Goal: Task Accomplishment & Management: Complete application form

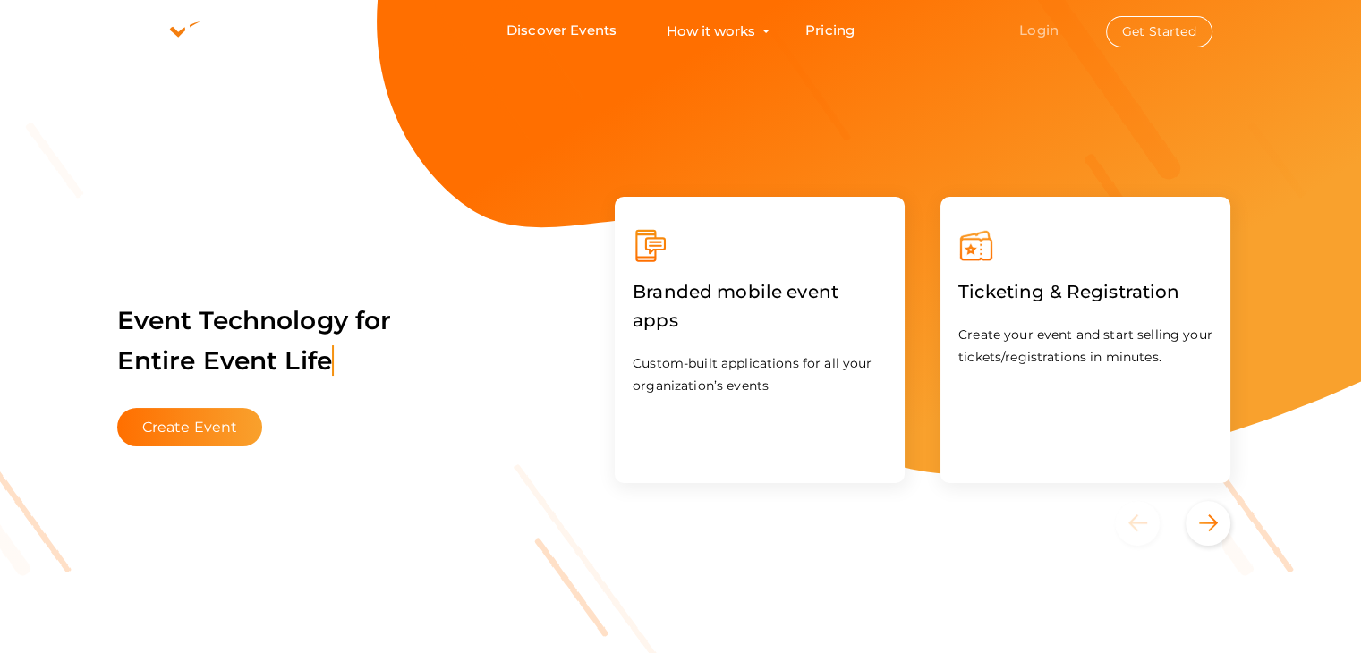
click at [1032, 30] on link "Login" at bounding box center [1038, 29] width 39 height 17
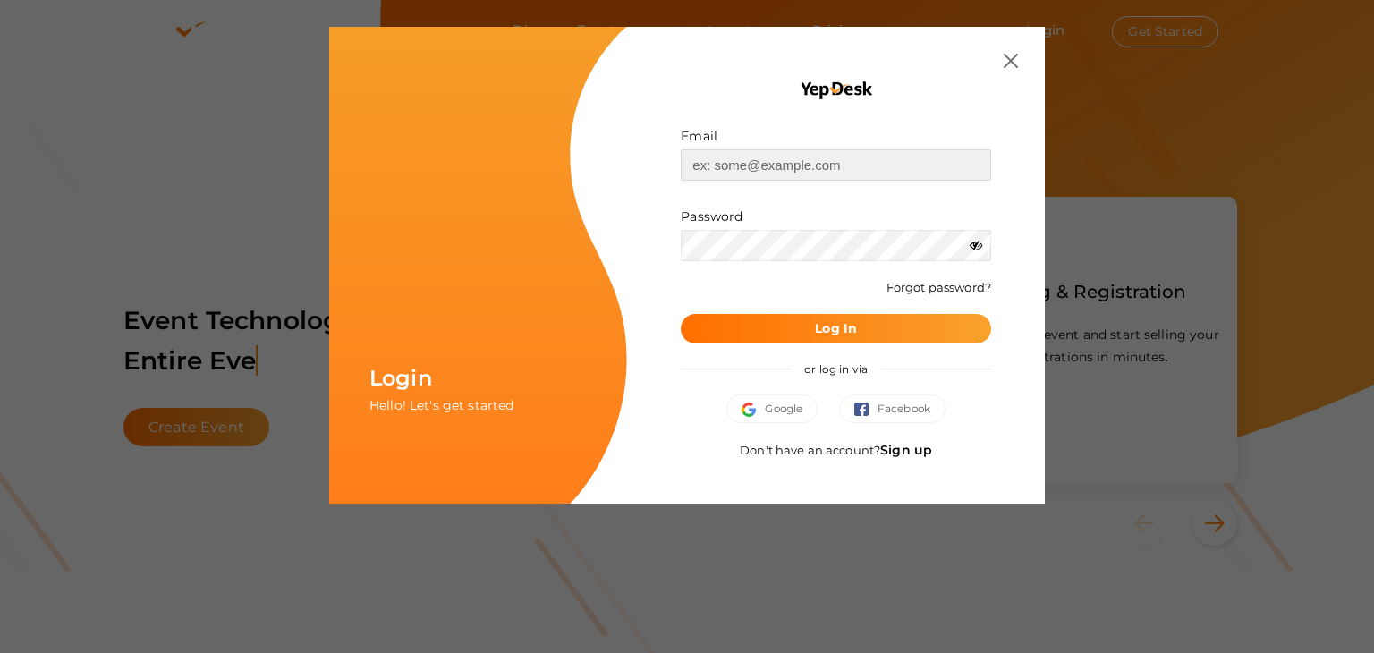
type input "[EMAIL_ADDRESS][DOMAIN_NAME]"
click at [813, 330] on button "Log In" at bounding box center [836, 329] width 310 height 30
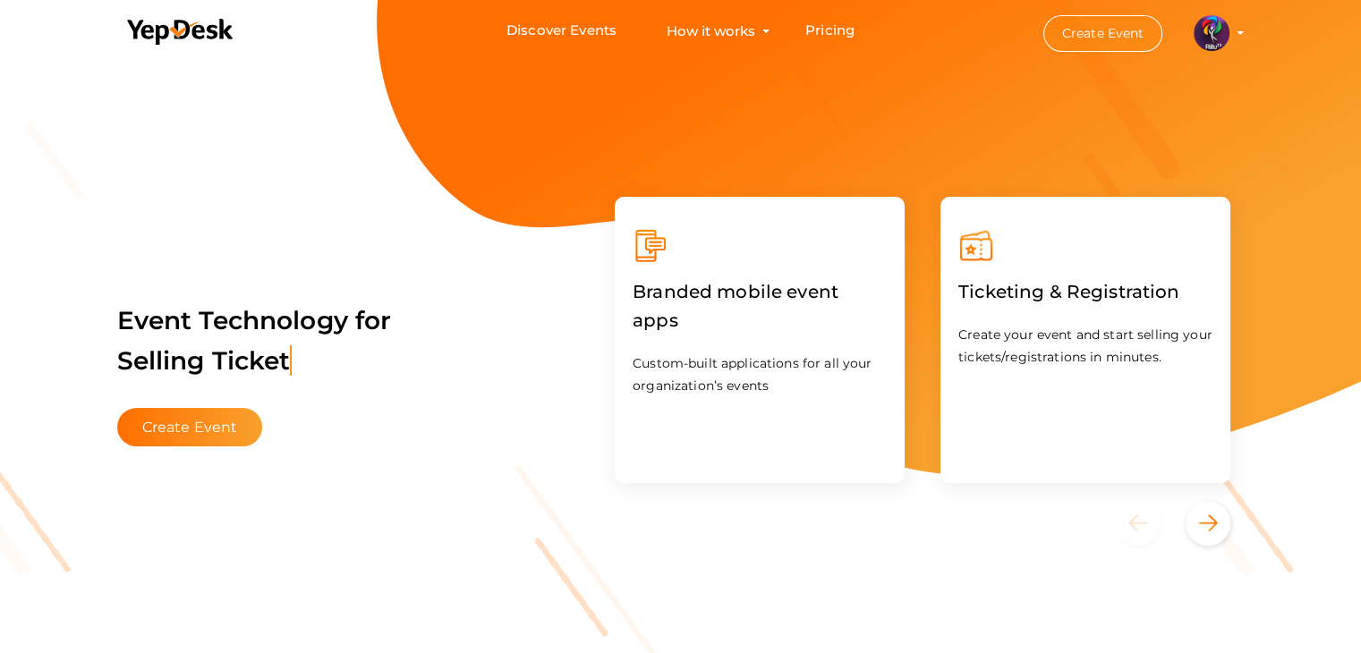
click at [1073, 38] on button "Create Event" at bounding box center [1103, 33] width 120 height 37
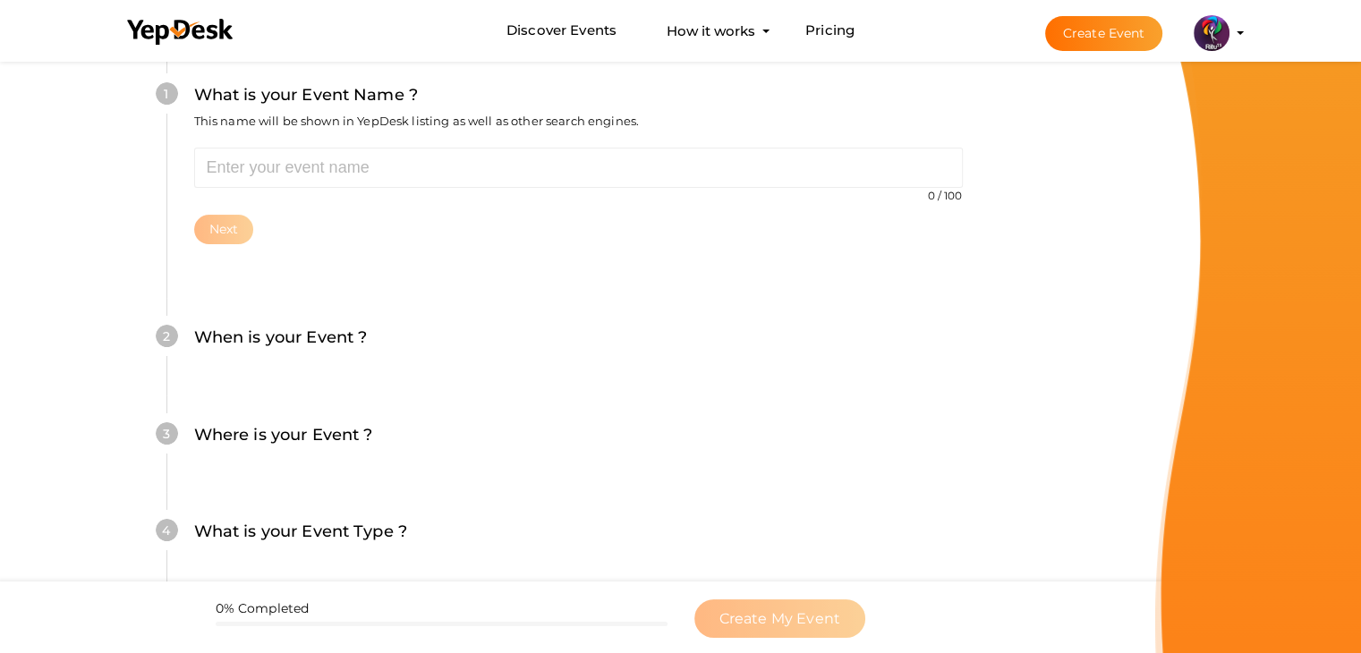
scroll to position [202, 0]
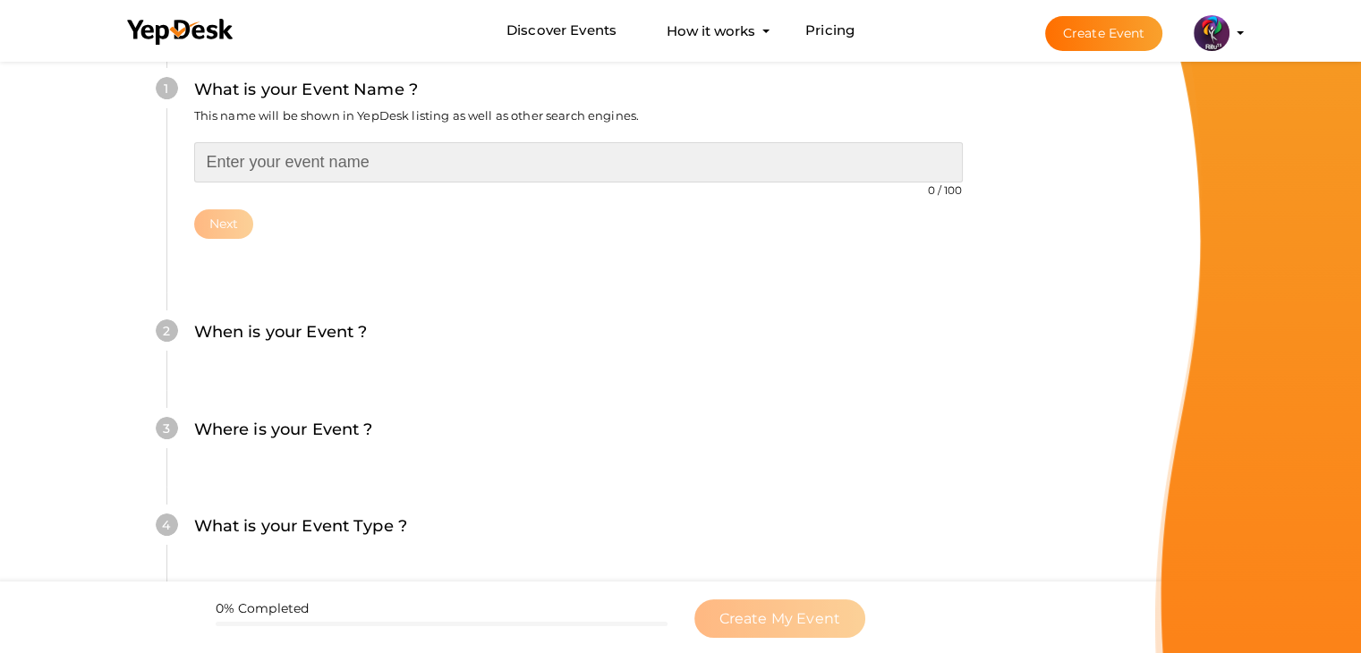
click at [335, 159] on input "text" at bounding box center [578, 162] width 768 height 40
type input "bhjg"
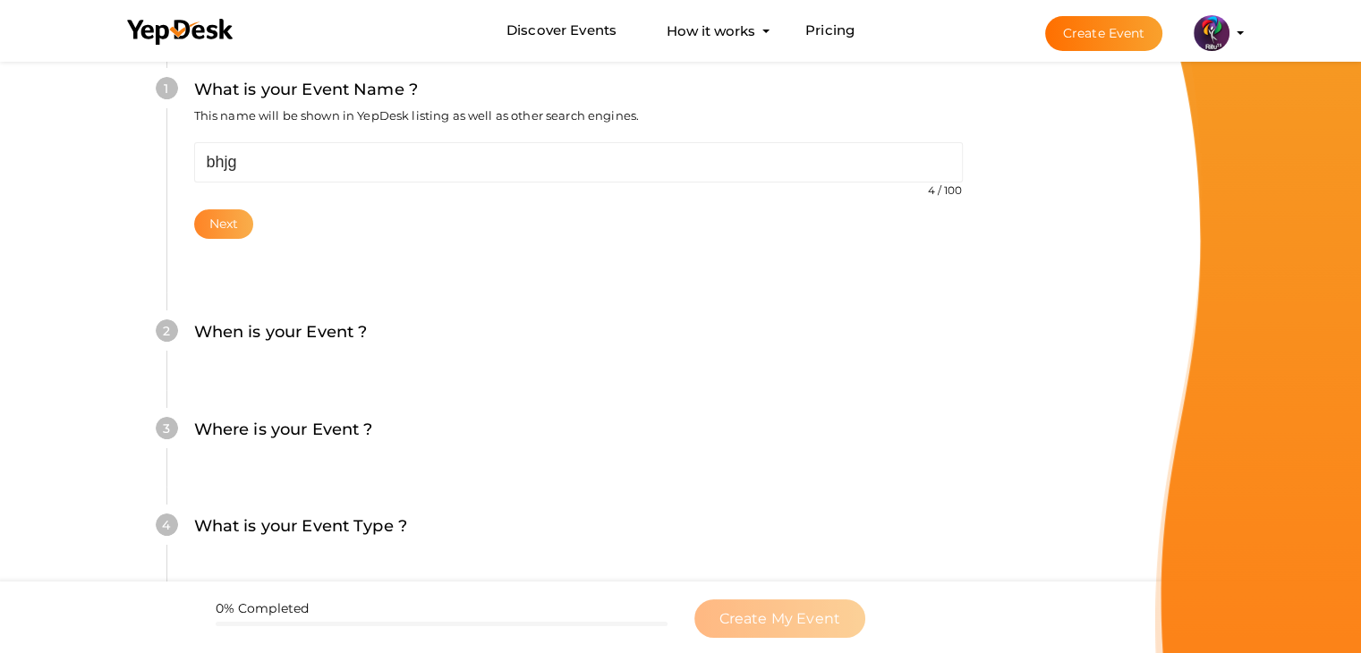
click at [211, 233] on button "Next" at bounding box center [224, 224] width 60 height 30
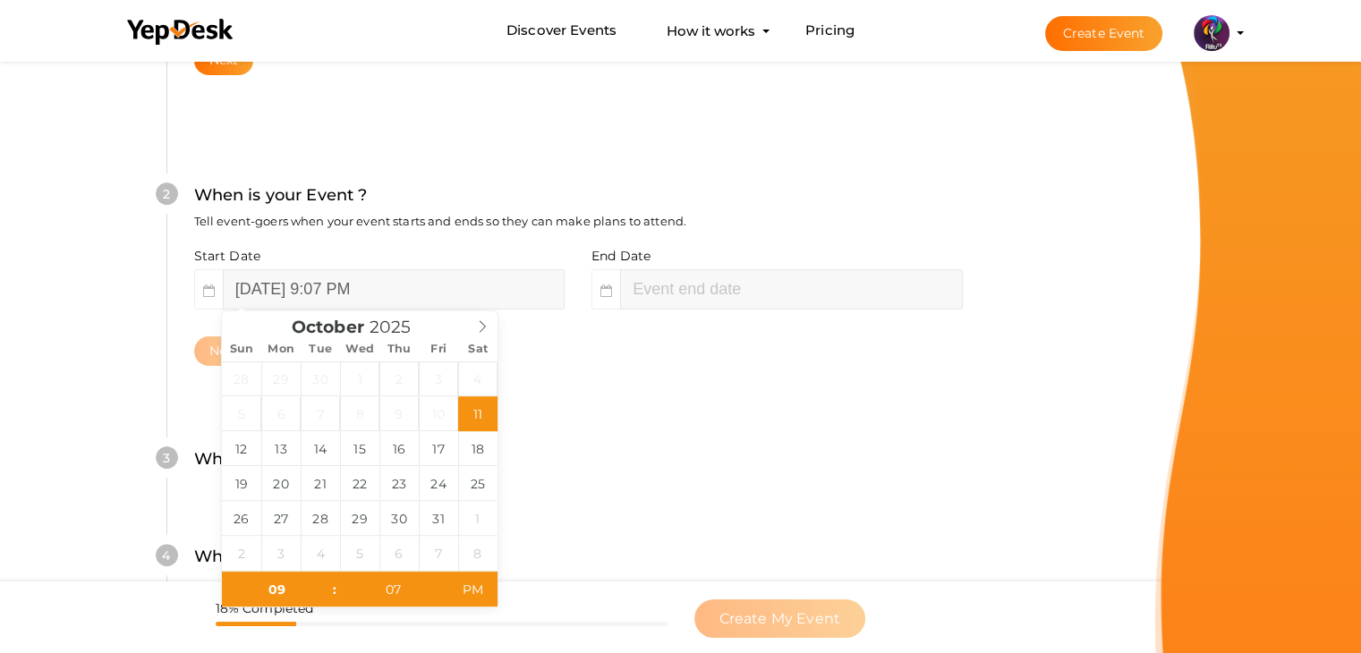
scroll to position [368, 0]
type input "October 17, 2025 9:07 PM"
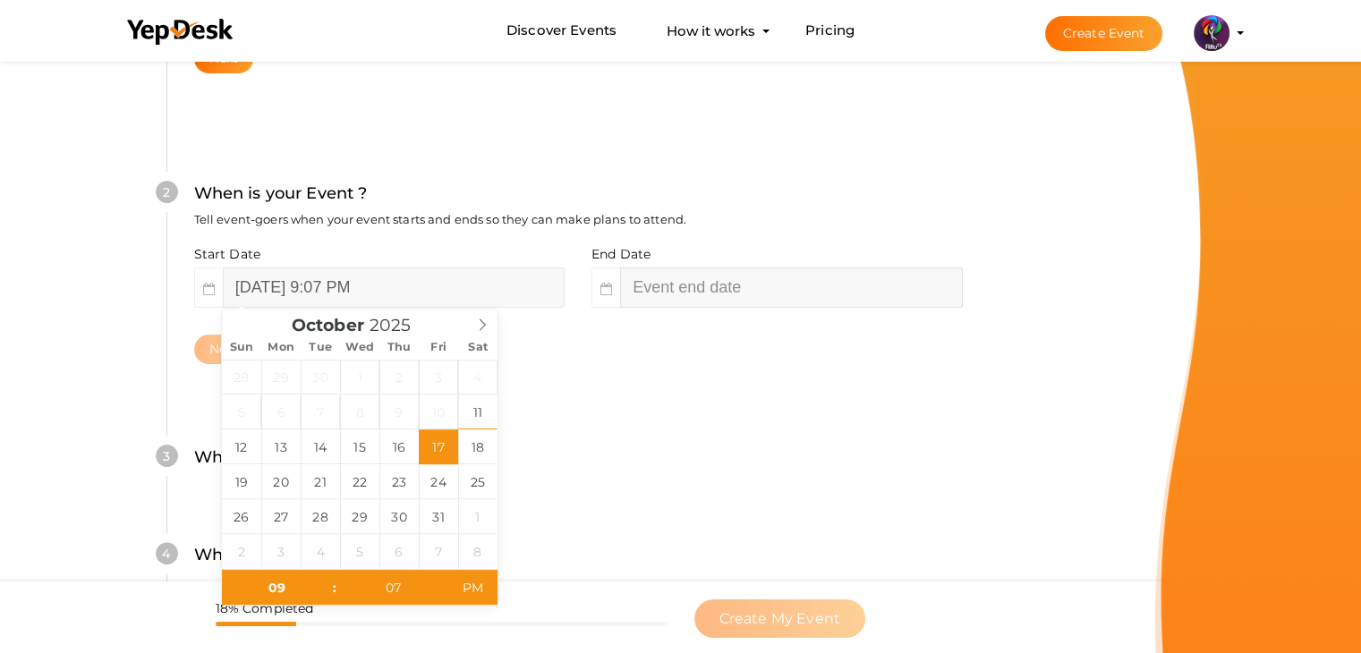
type input "11"
type input "07"
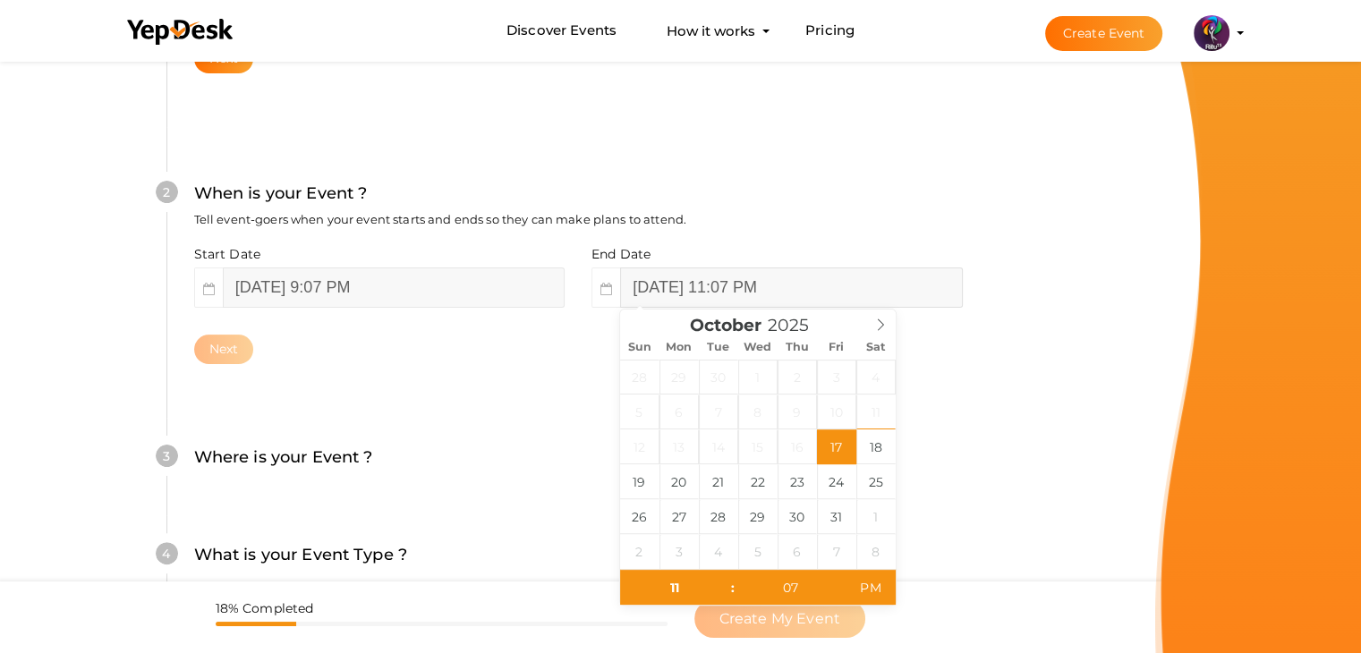
click at [658, 291] on input "October 17, 2025 11:07 PM" at bounding box center [791, 287] width 342 height 40
type input "October 17, 2025 11:07 PM"
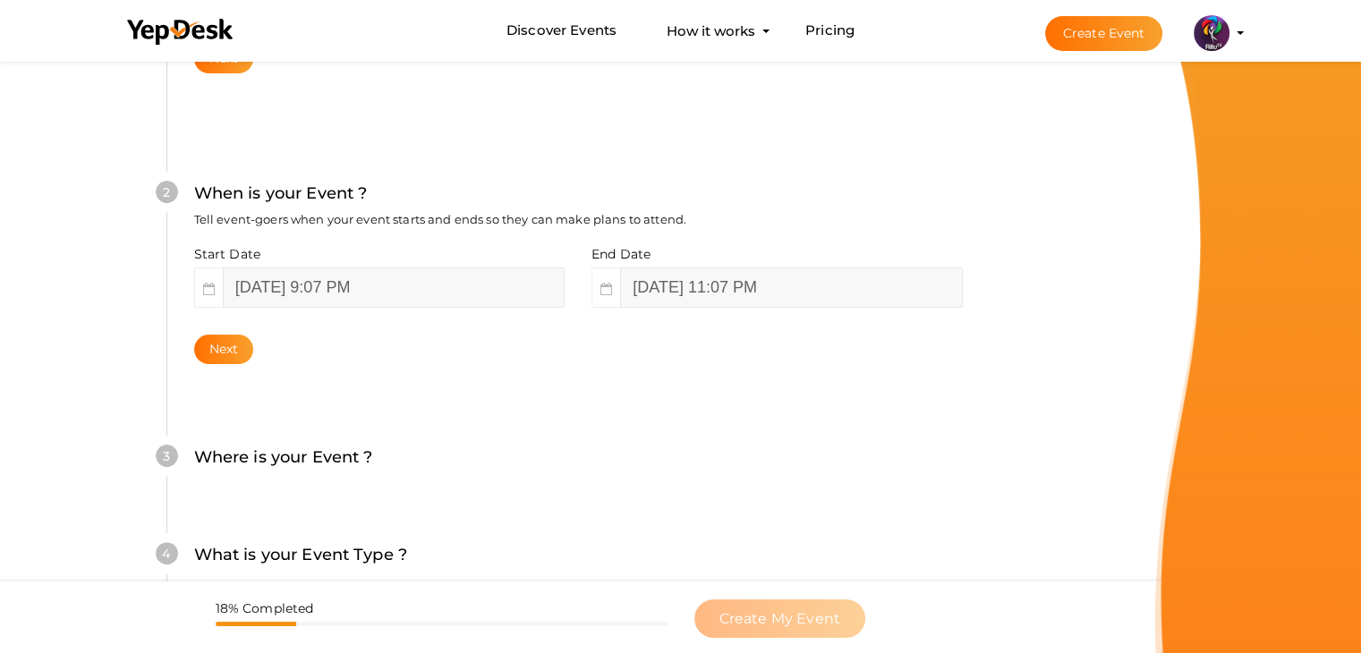
click at [452, 394] on div "2 When is your Event ? Tell event-goers when your event starts and ends so they…" at bounding box center [577, 272] width 823 height 291
click at [233, 354] on button "Next" at bounding box center [224, 350] width 60 height 30
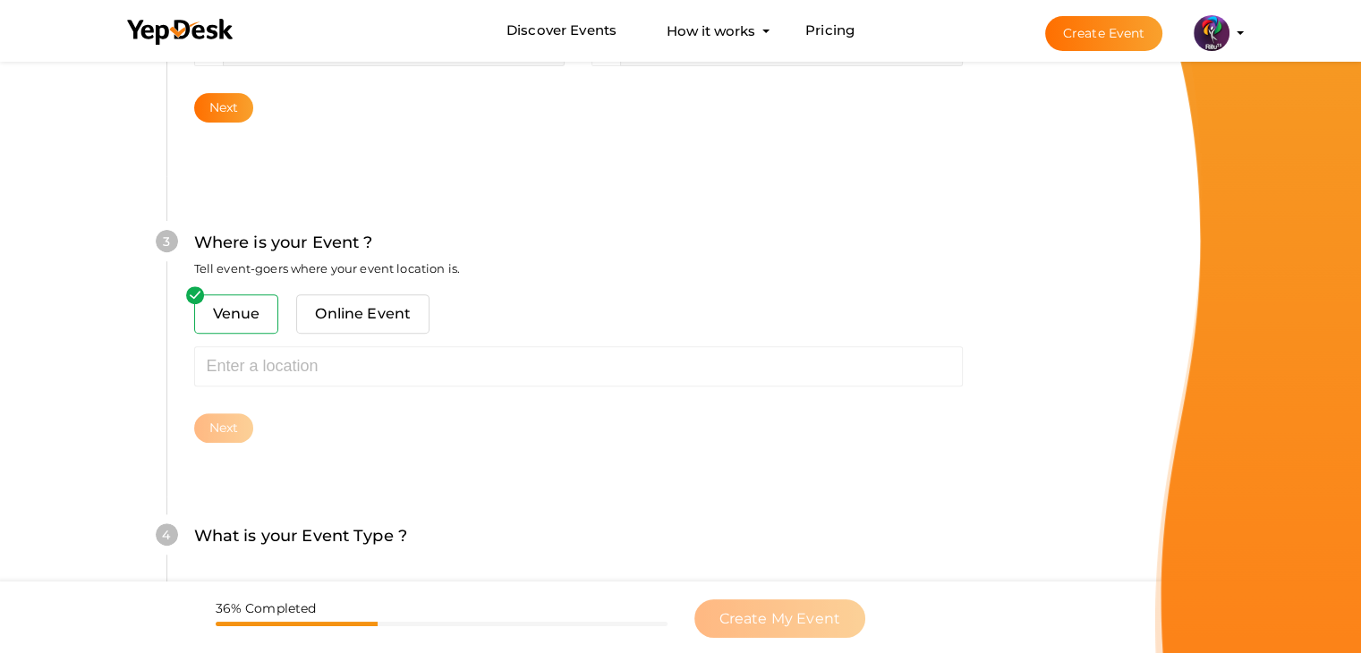
scroll to position [658, 0]
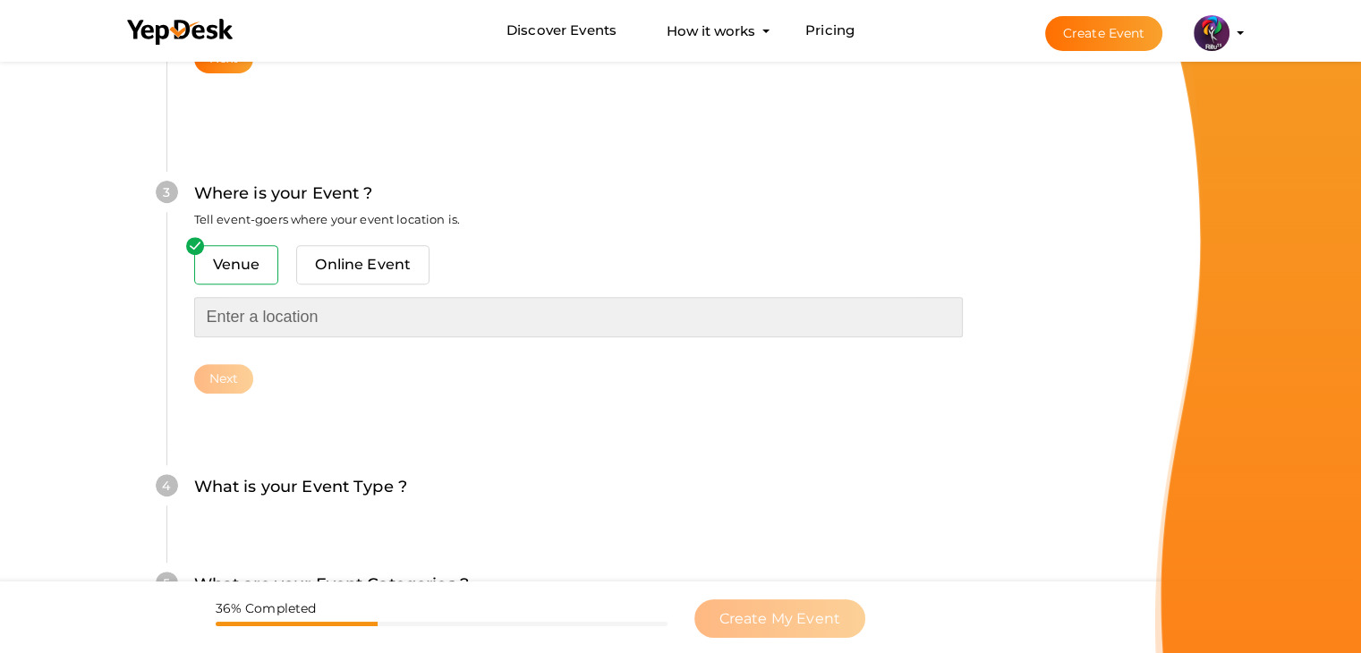
click at [326, 328] on input "text" at bounding box center [578, 317] width 768 height 40
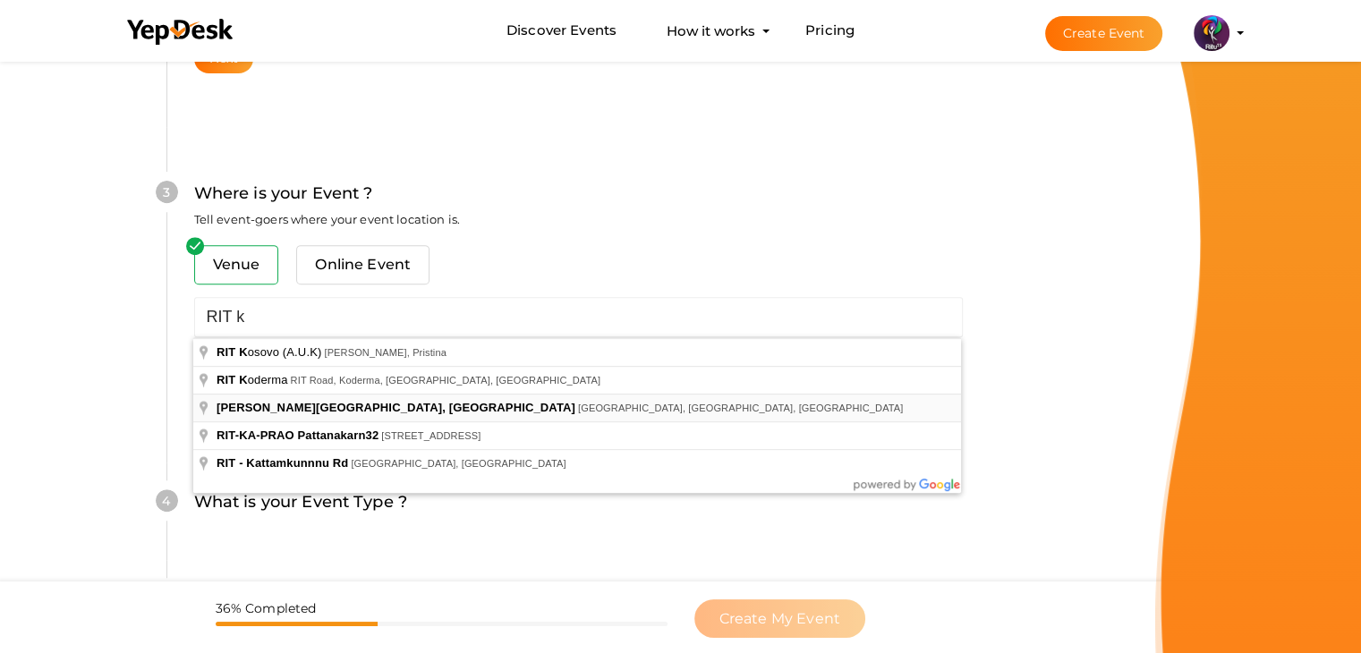
type input "RAJIV GANDHI INSTITUTE OF TECHNOLOGY, KOTTAYAM, Pampady, Kerala, India"
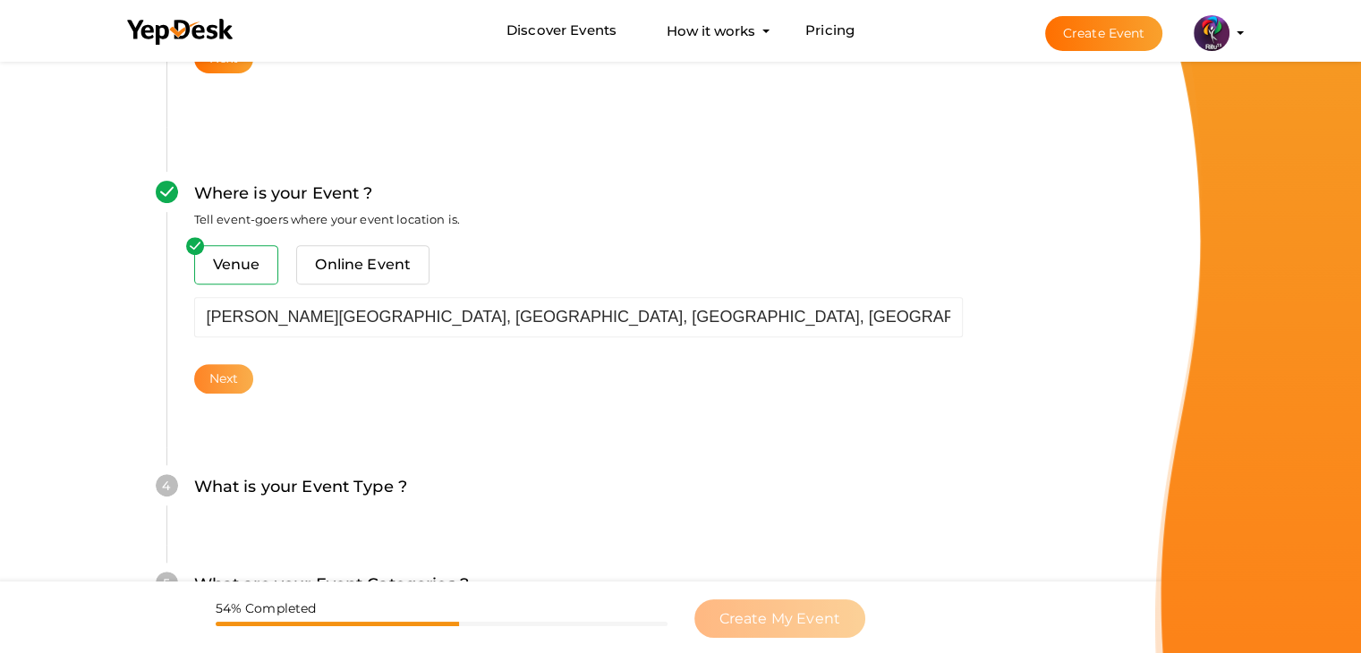
drag, startPoint x: 254, startPoint y: 373, endPoint x: 237, endPoint y: 369, distance: 17.4
click at [237, 369] on div "Next" at bounding box center [578, 379] width 768 height 30
click at [237, 369] on button "Next" at bounding box center [224, 379] width 60 height 30
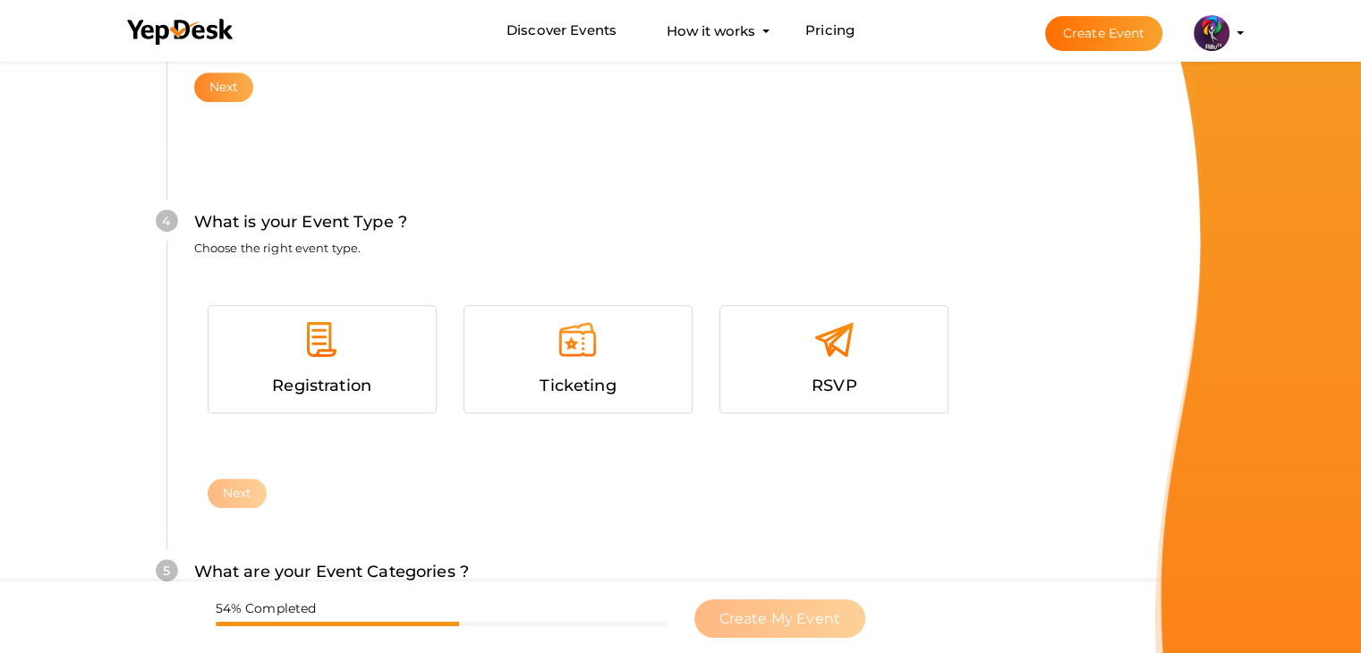
scroll to position [979, 0]
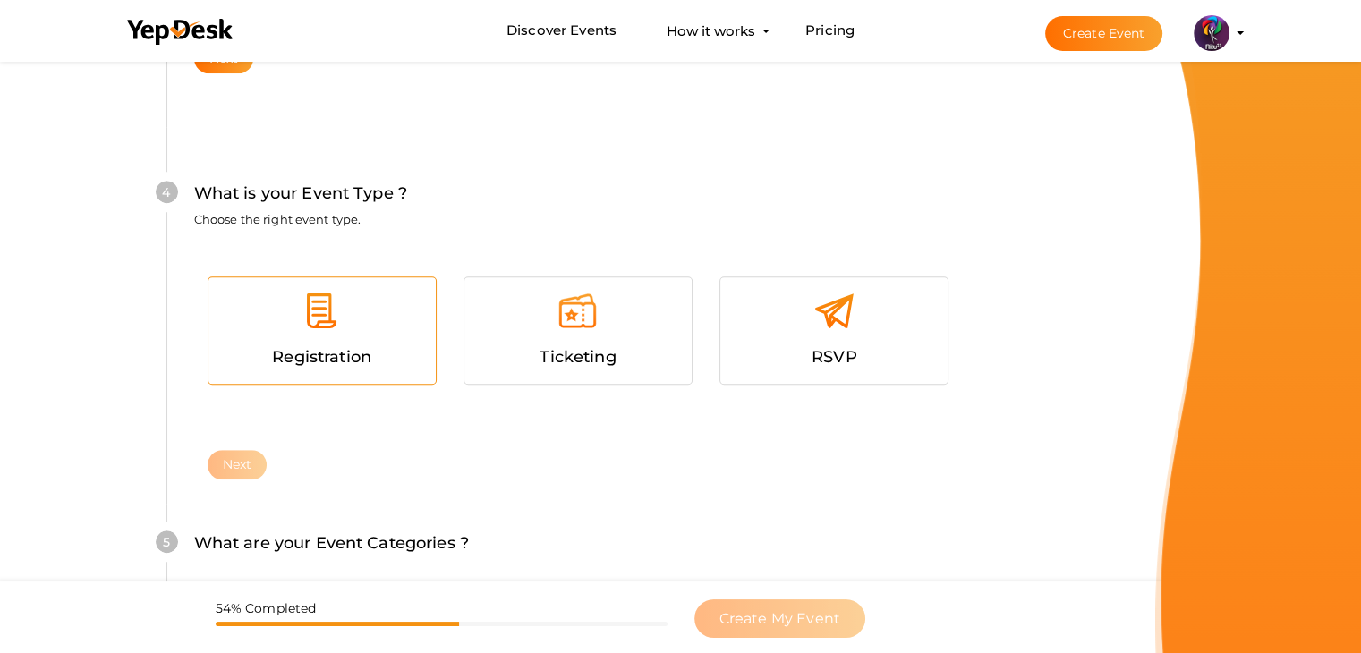
click at [283, 361] on span "Registration" at bounding box center [321, 357] width 99 height 20
click at [243, 461] on button "Next" at bounding box center [238, 465] width 60 height 30
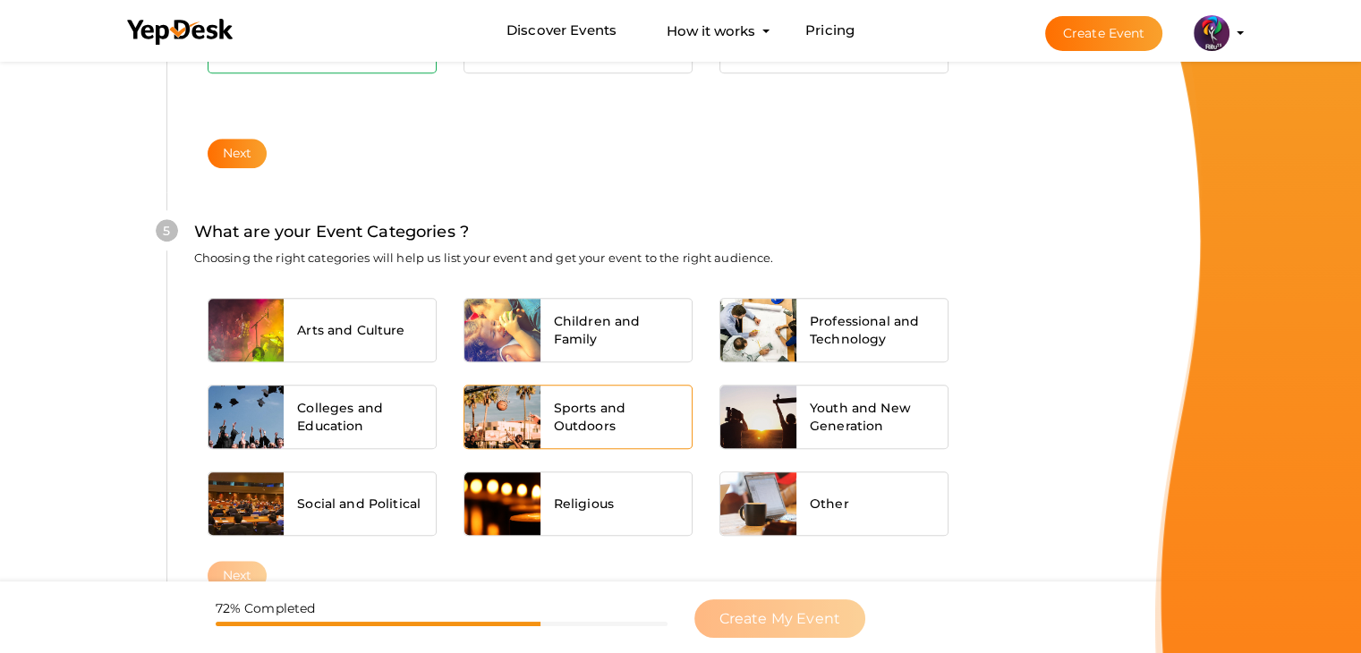
scroll to position [1353, 0]
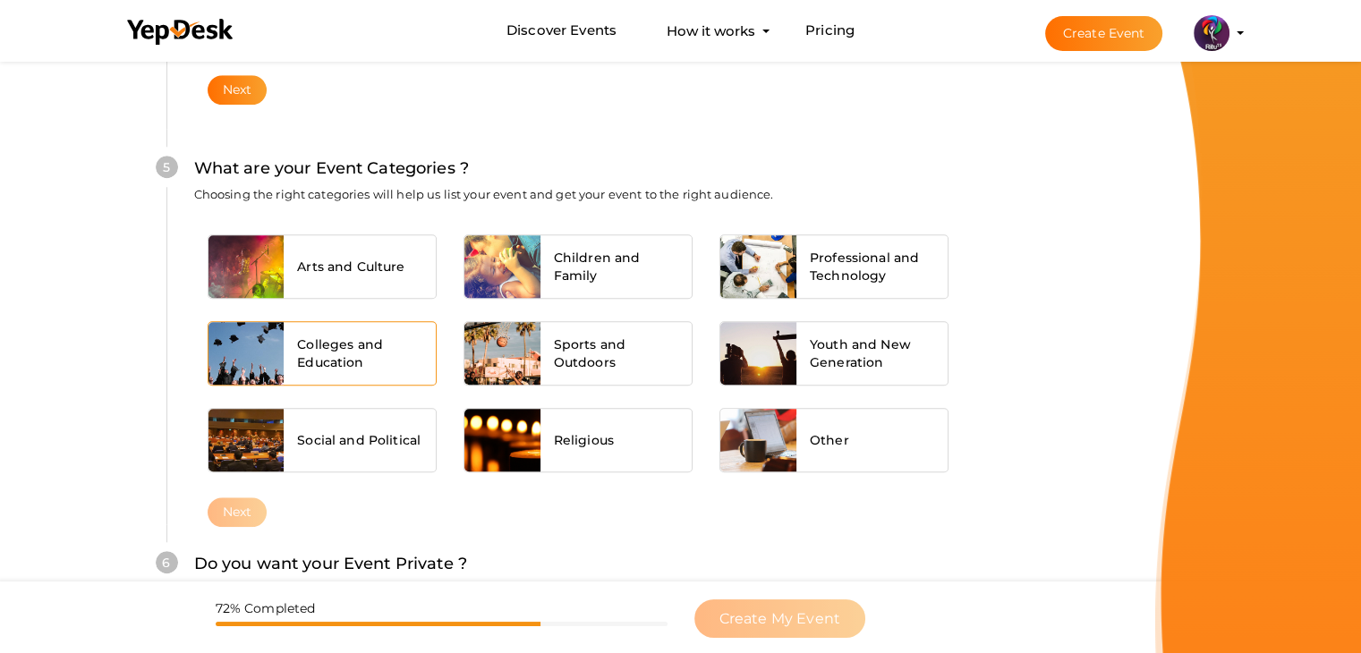
click at [354, 369] on div "Colleges and Education" at bounding box center [360, 353] width 152 height 63
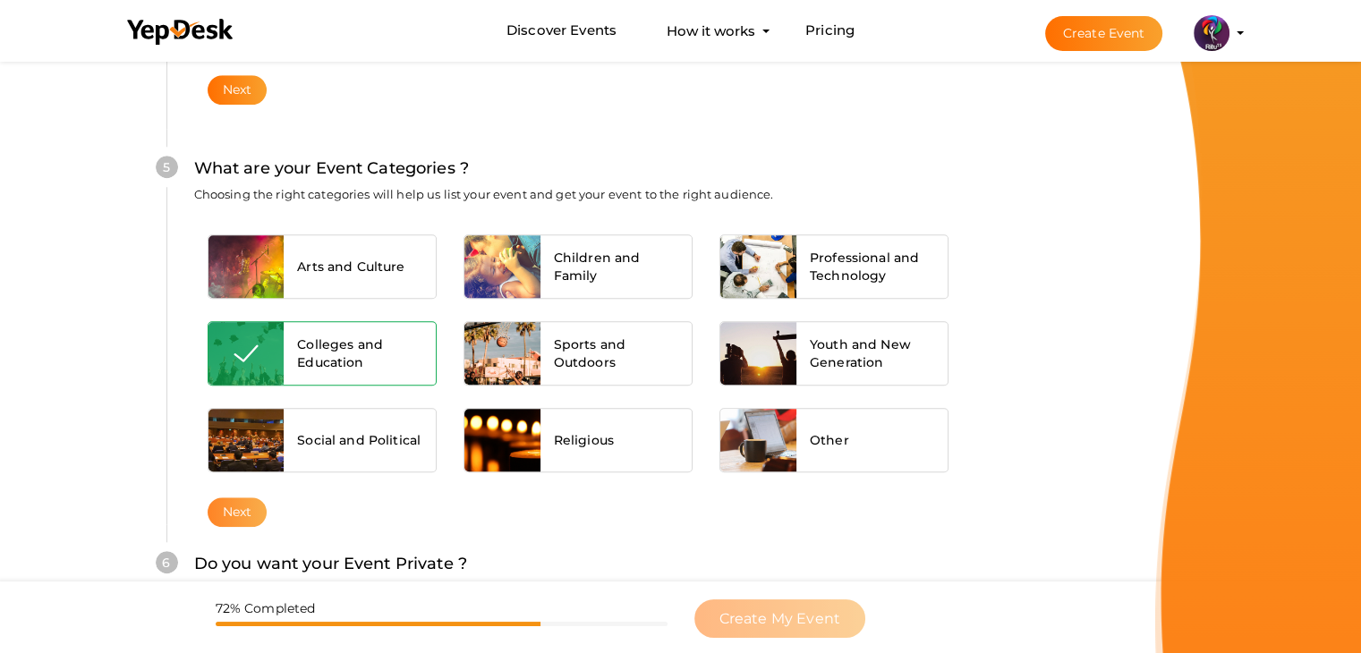
click at [258, 511] on button "Next" at bounding box center [238, 512] width 60 height 30
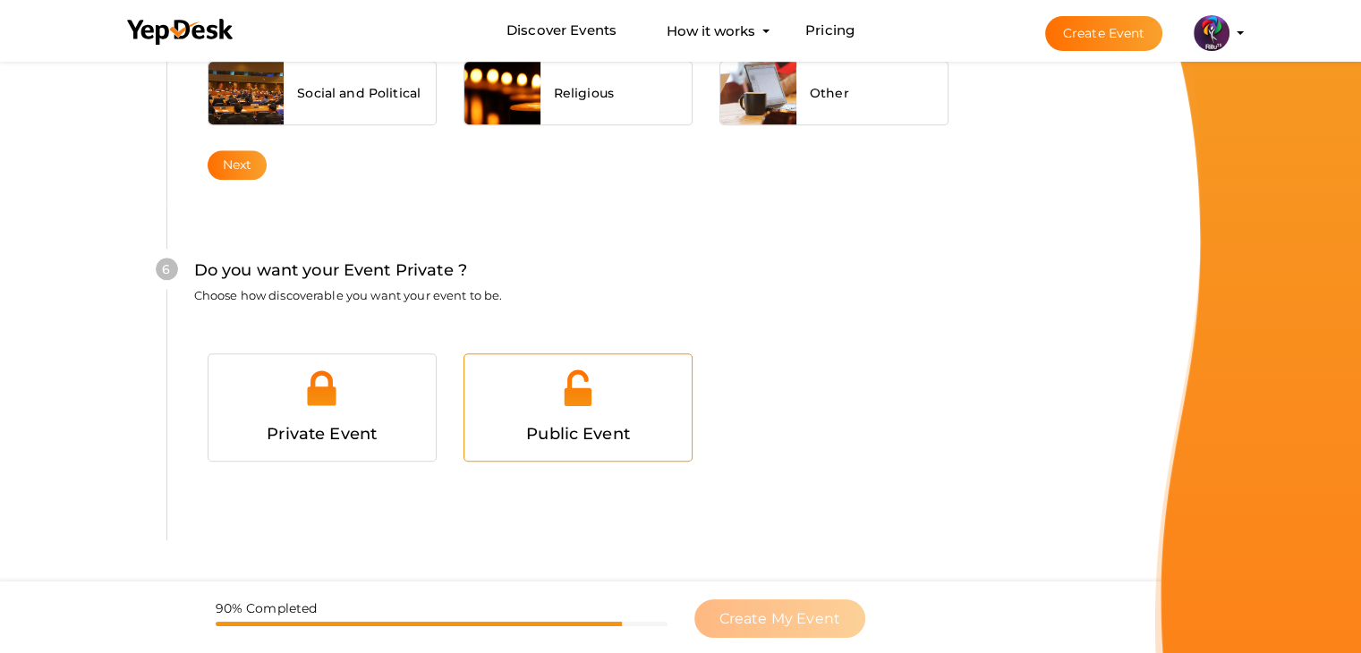
scroll to position [1746, 0]
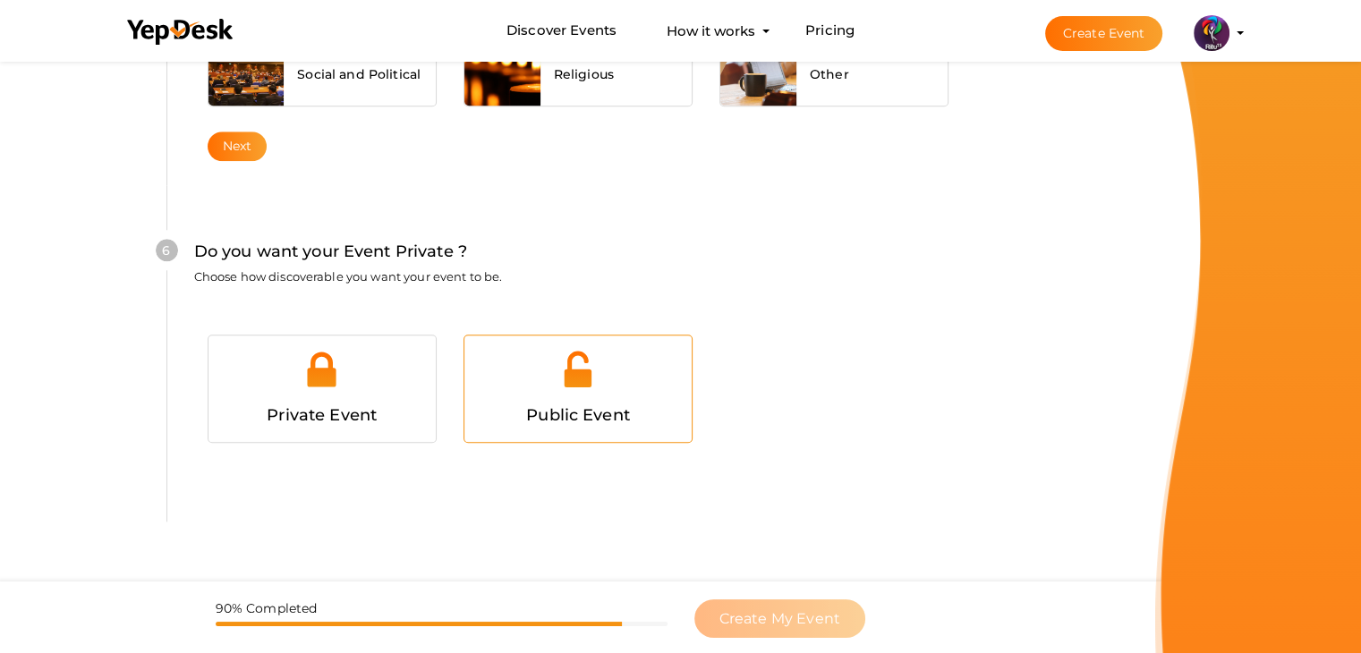
click at [651, 351] on div at bounding box center [578, 376] width 200 height 54
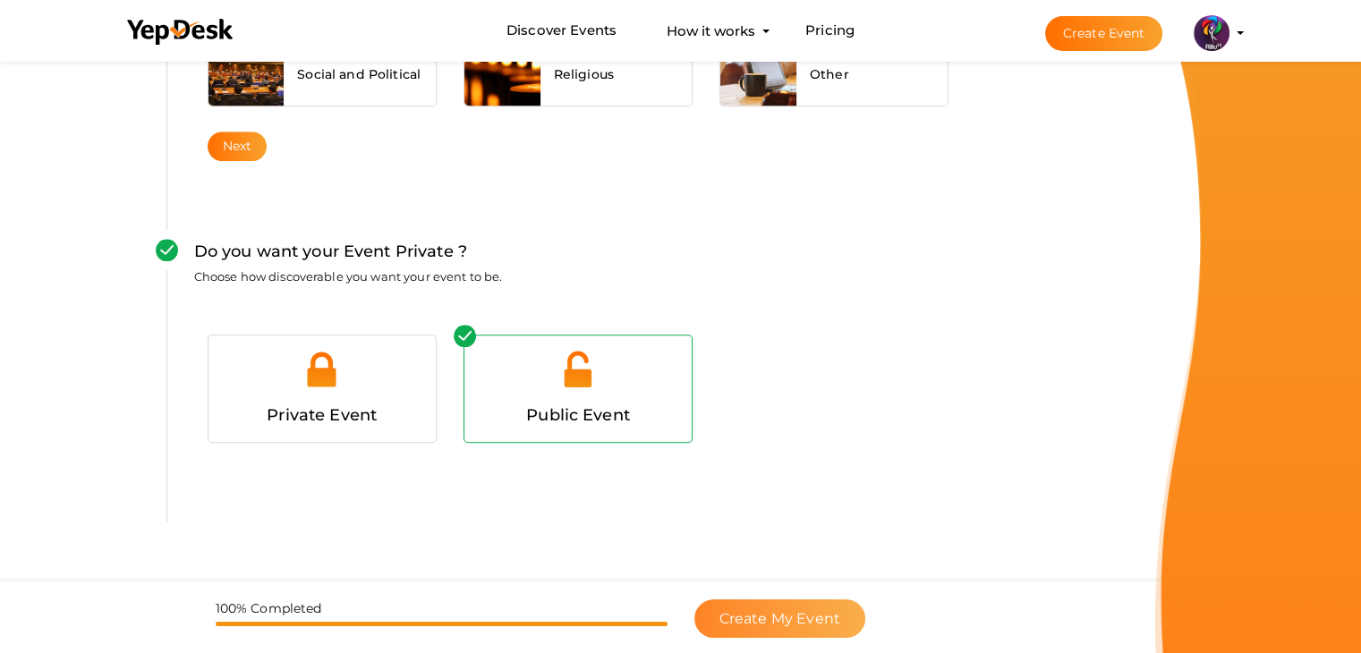
click at [793, 624] on span "Create My Event" at bounding box center [779, 618] width 121 height 17
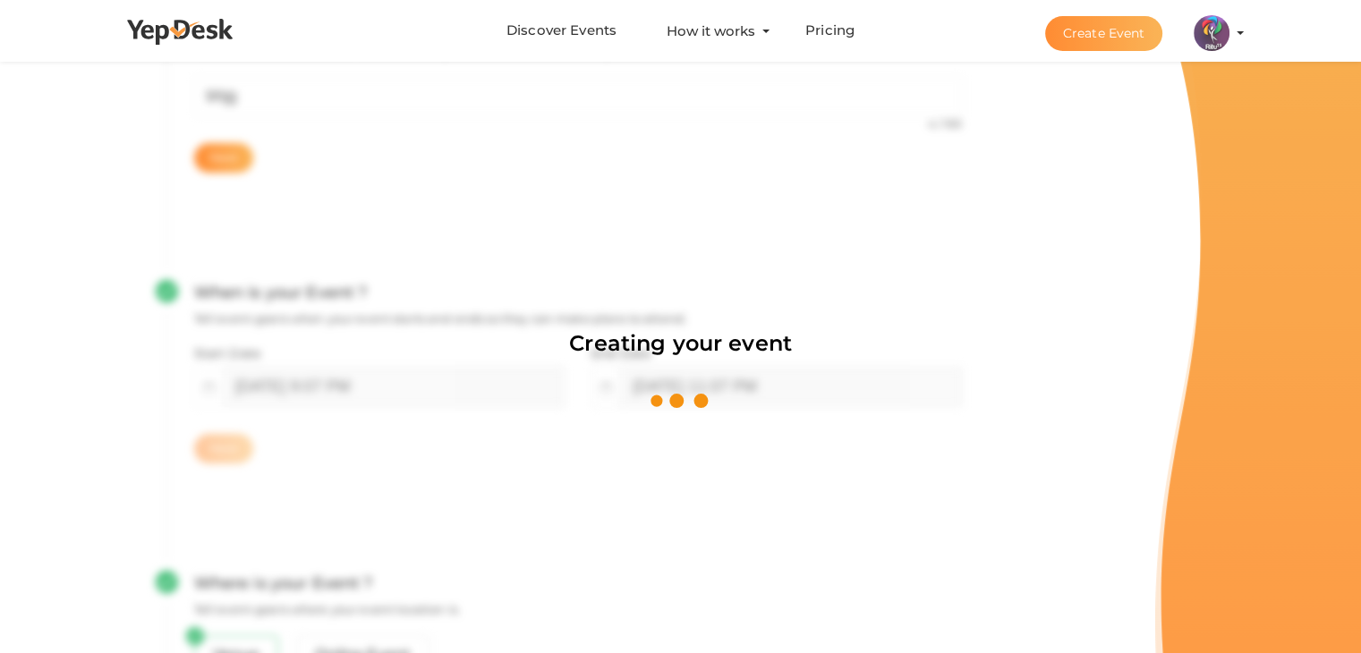
scroll to position [268, 0]
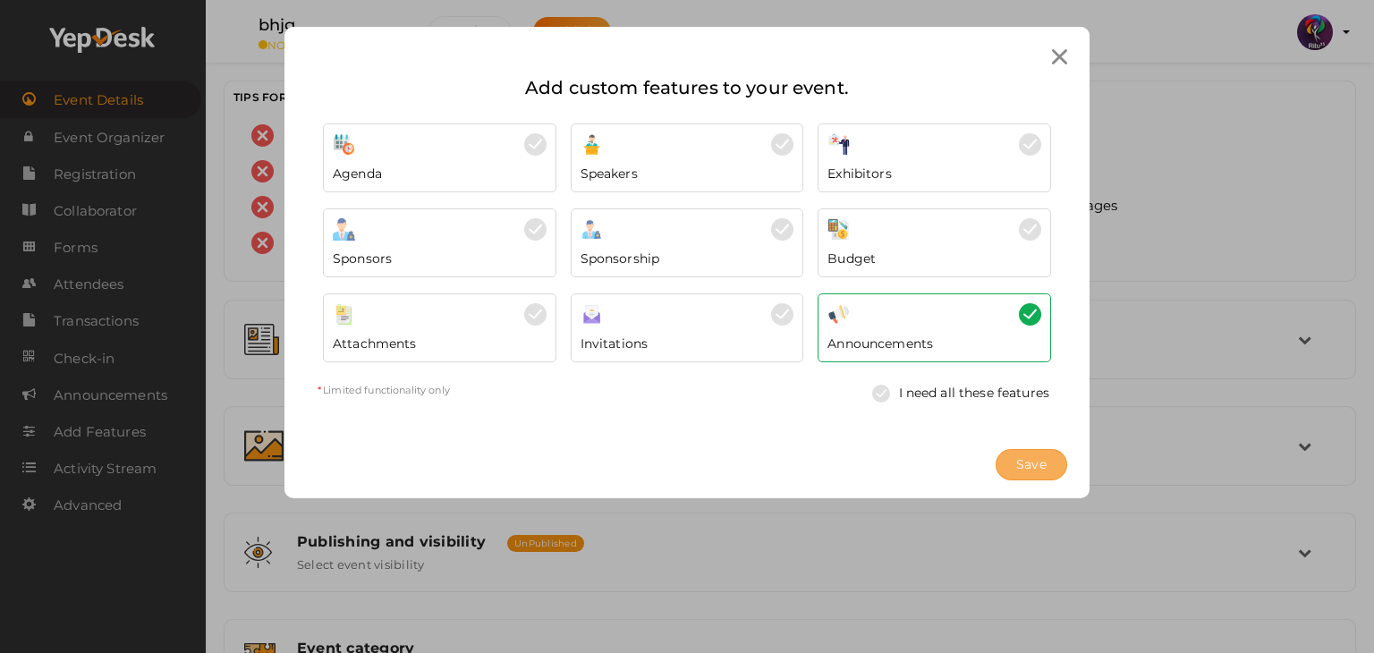
click at [1021, 457] on span "Save" at bounding box center [1031, 464] width 30 height 19
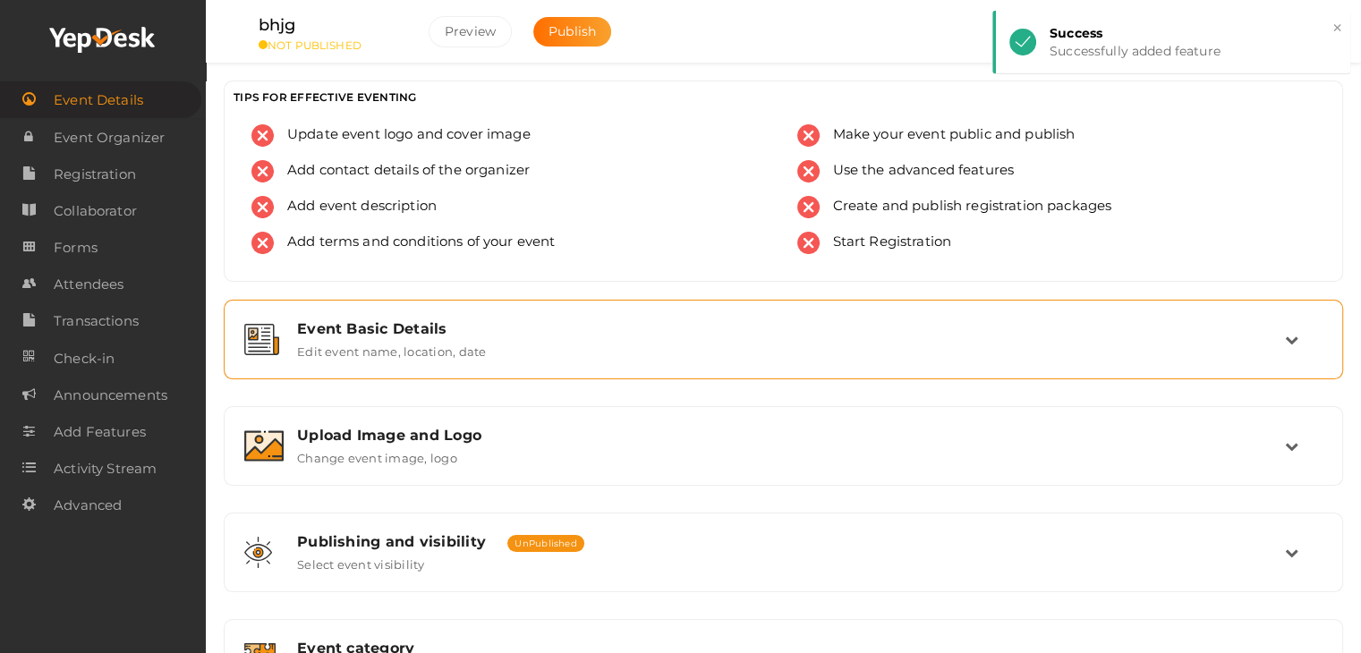
click at [892, 372] on div "Event Basic Details Edit event name, location, date" at bounding box center [783, 340] width 1119 height 80
click at [836, 360] on div "Event Basic Details Edit event name, location, date" at bounding box center [782, 340] width 1099 height 60
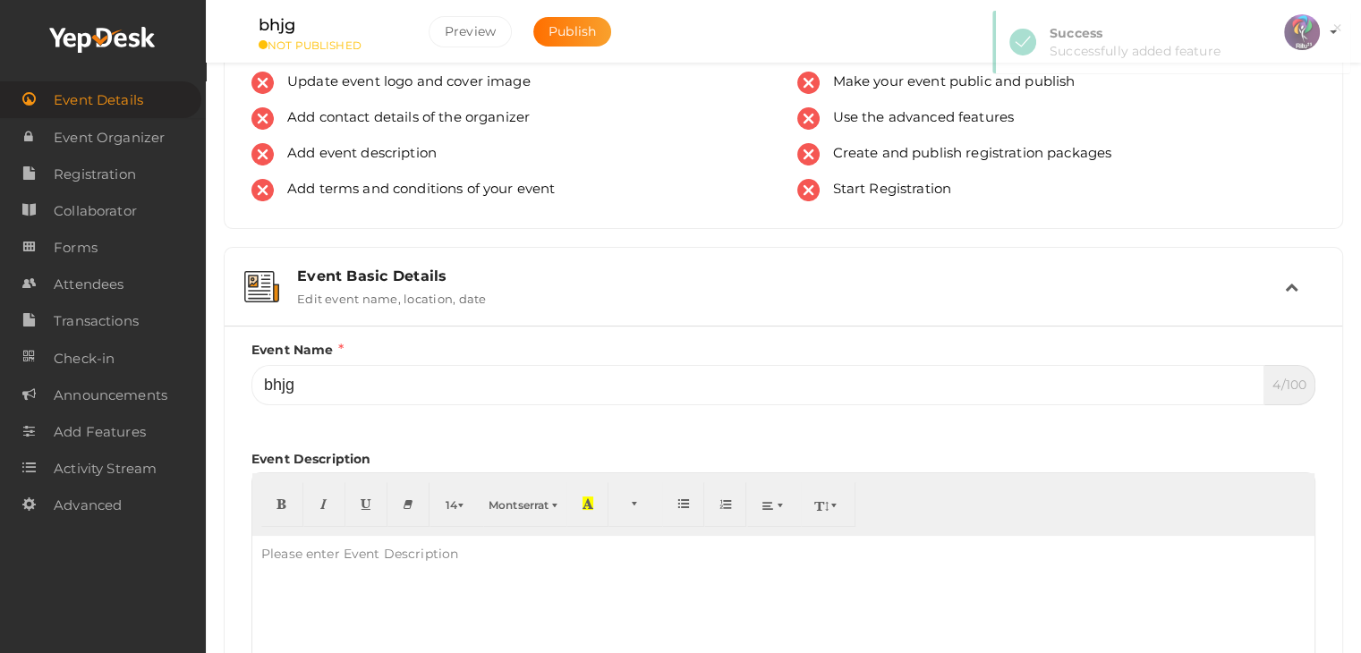
scroll to position [54, 0]
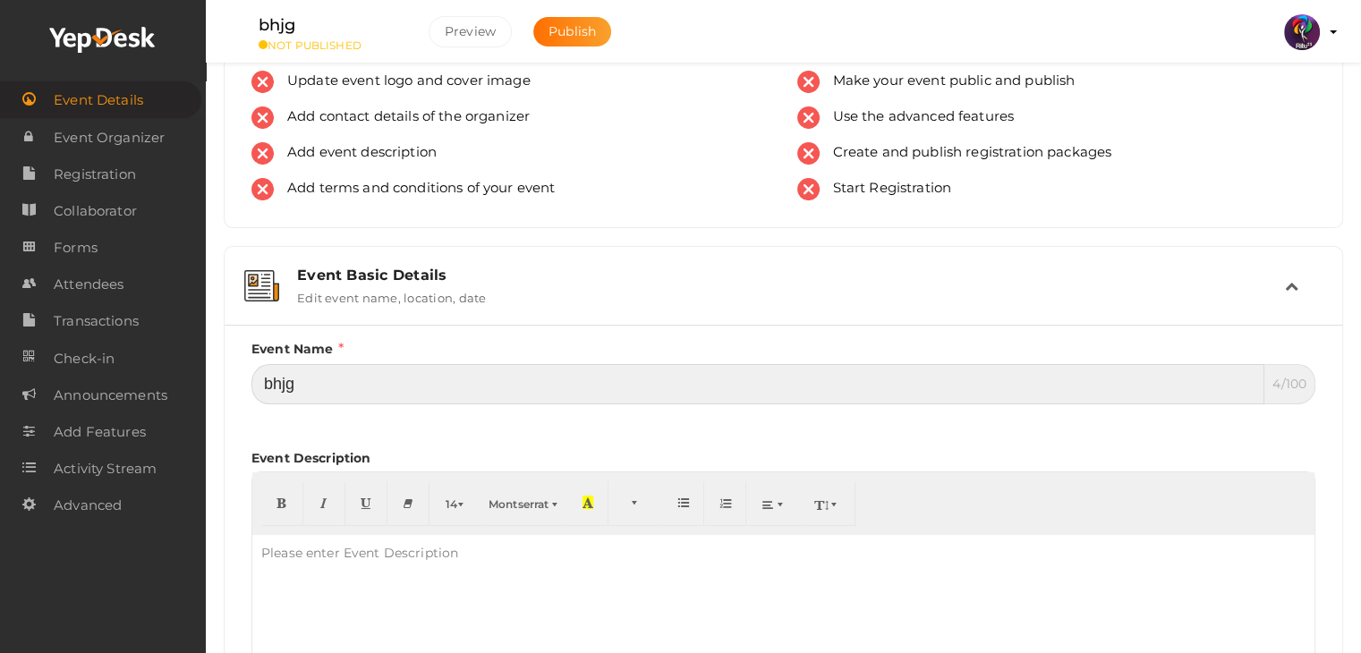
click at [539, 390] on input "bhjg" at bounding box center [757, 384] width 1013 height 40
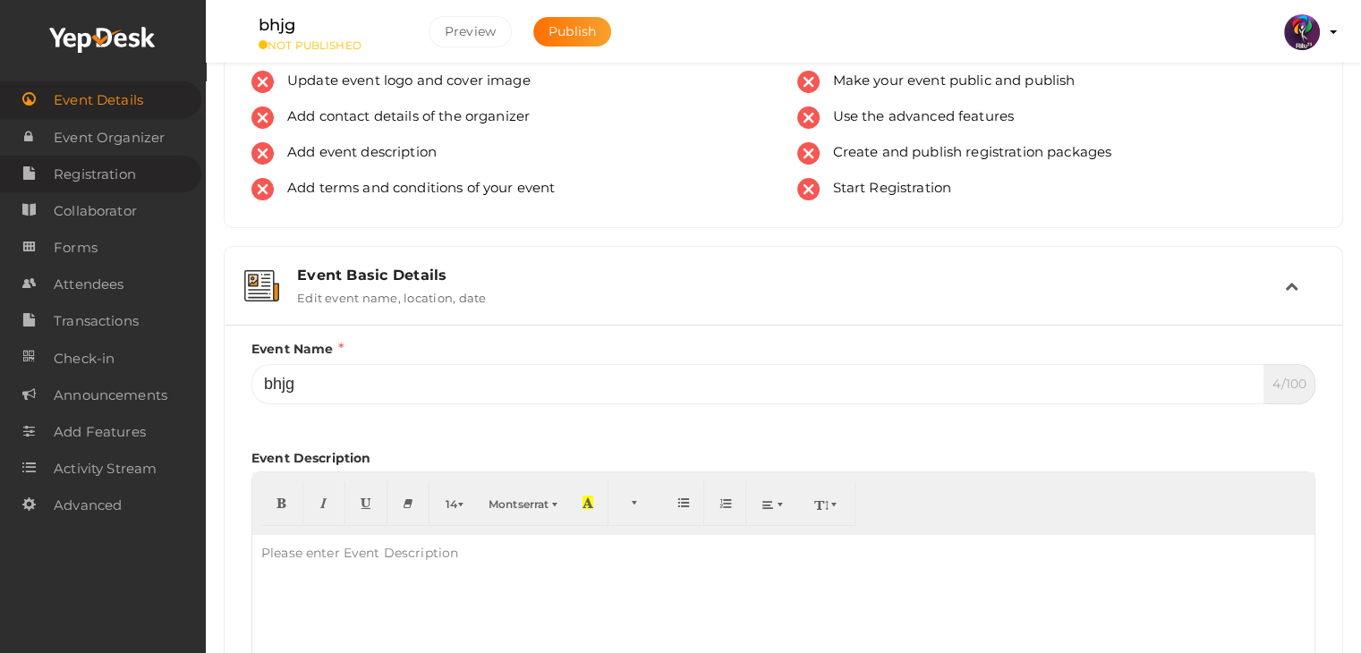
click at [111, 176] on span "Registration" at bounding box center [95, 175] width 82 height 36
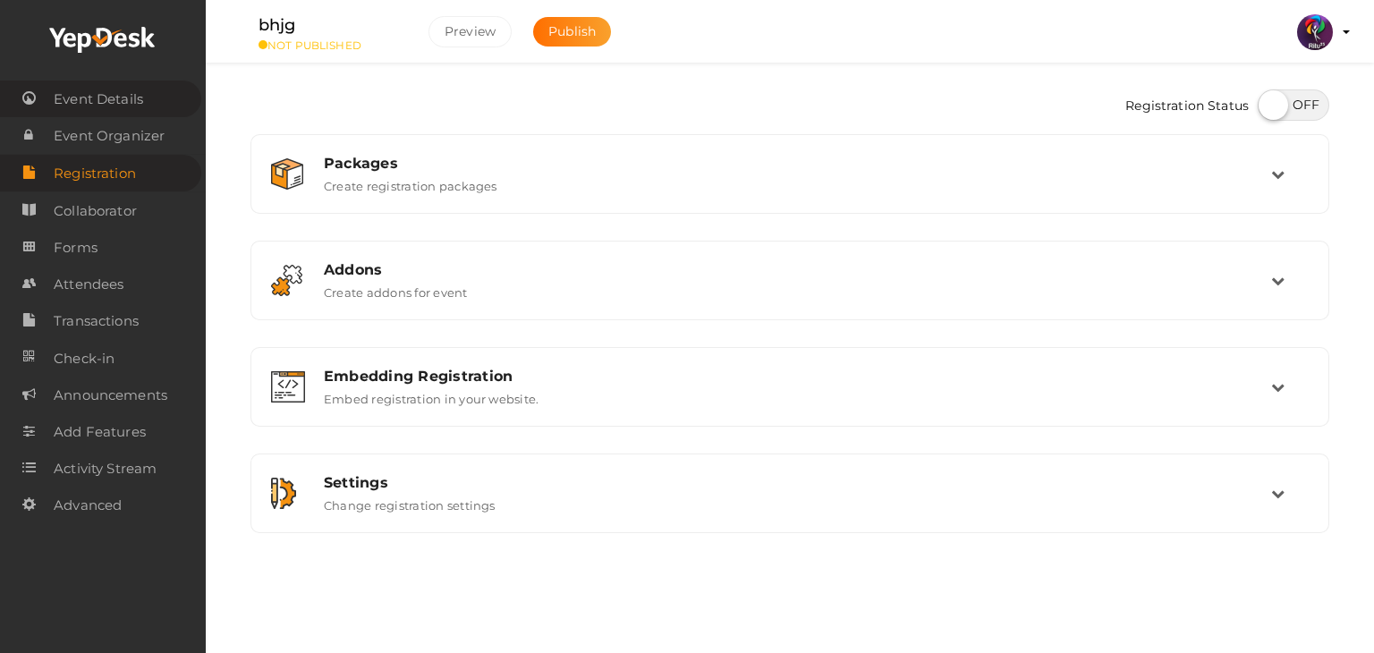
click at [98, 98] on span "Event Details" at bounding box center [98, 99] width 89 height 36
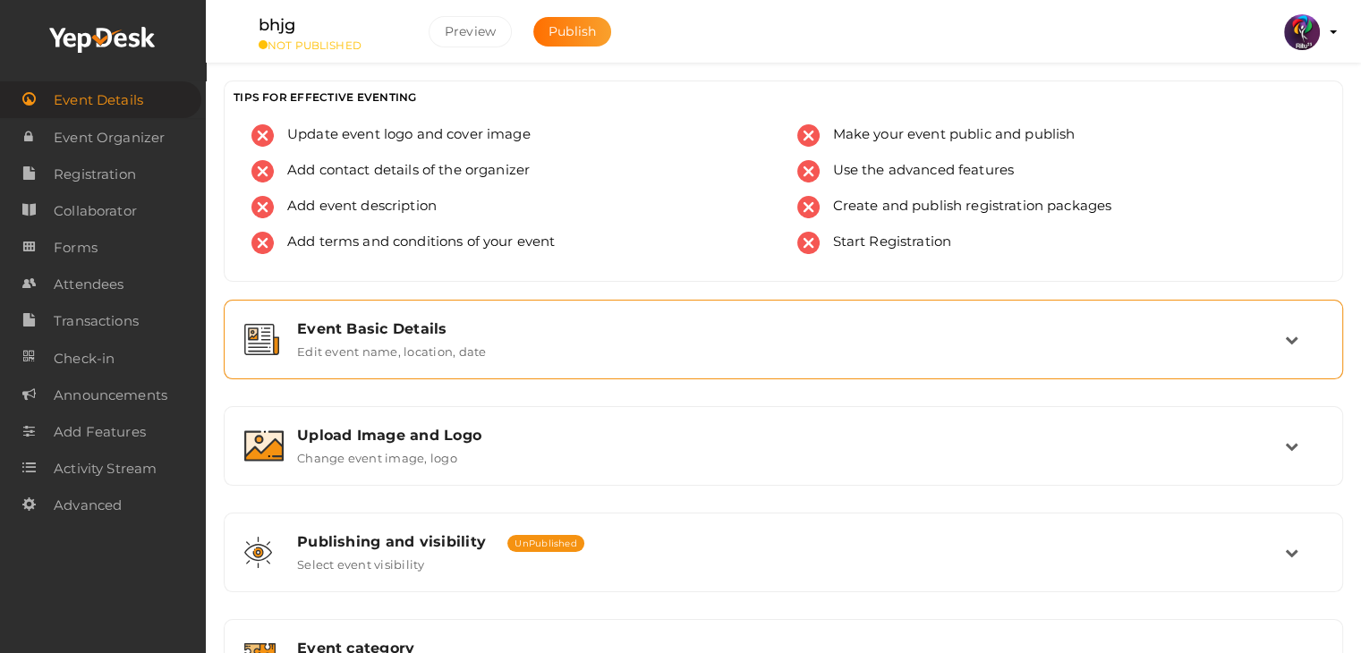
click at [576, 330] on div "Event Basic Details" at bounding box center [791, 328] width 988 height 17
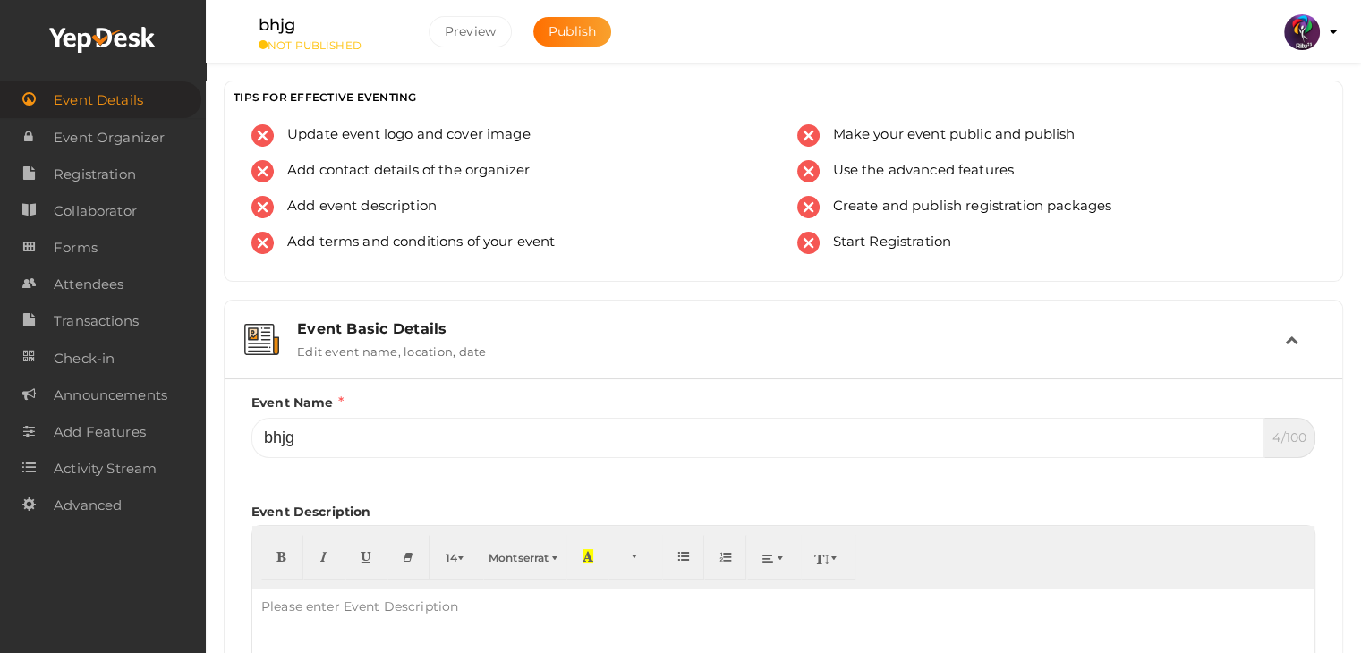
click at [581, 402] on div "Event Name bhjg 4/100 Invalid Event Name Event Name length exceeded Event Name …" at bounding box center [783, 425] width 1064 height 65
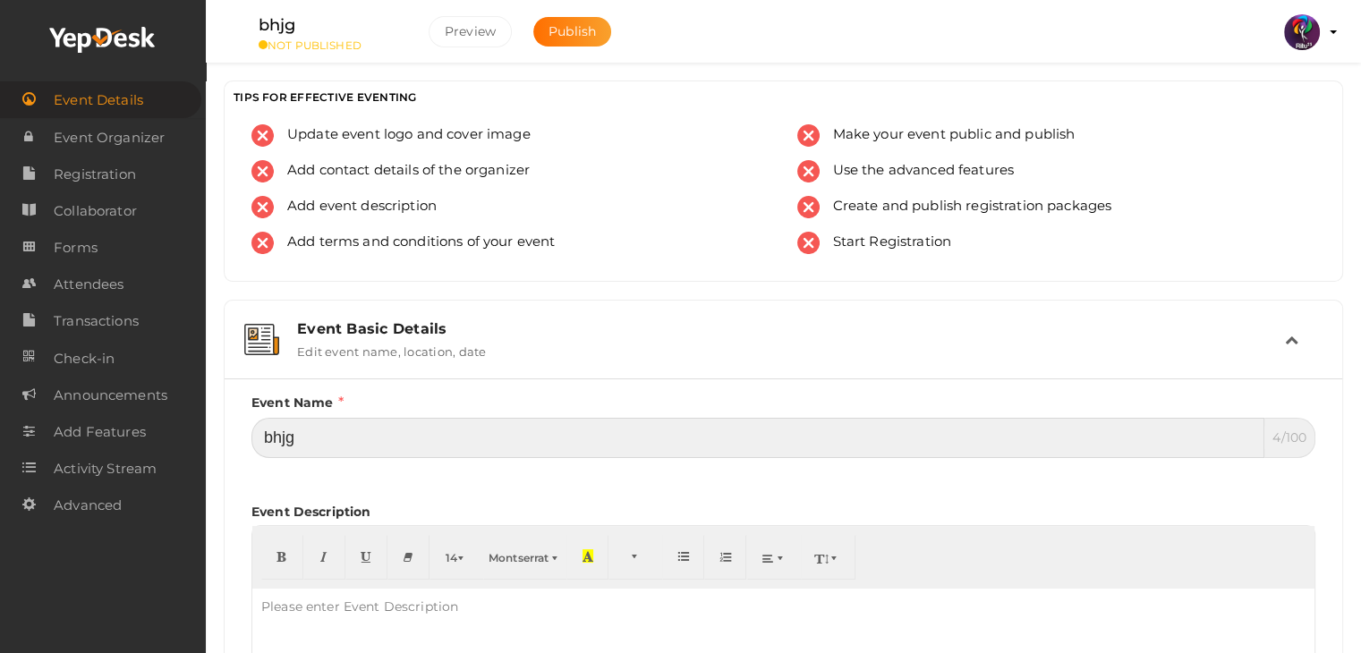
click at [590, 430] on input "bhjg" at bounding box center [757, 438] width 1013 height 40
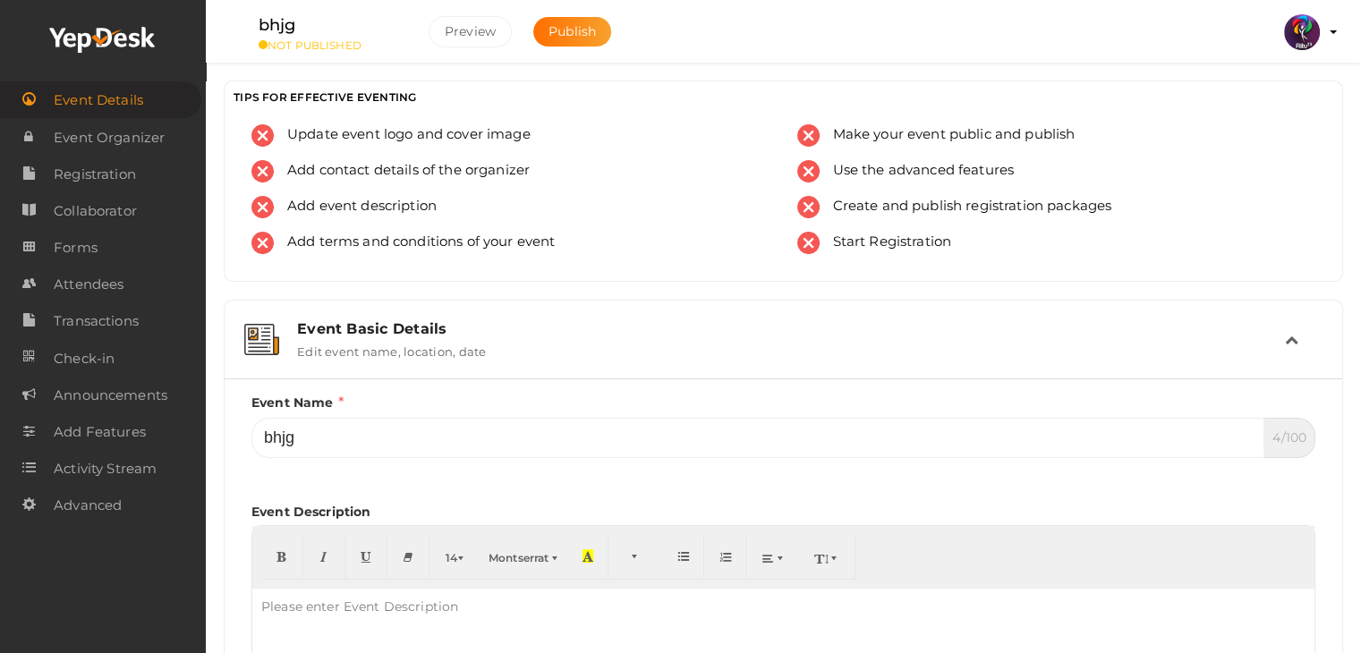
click at [697, 30] on ul "bhjg NOT PUBLISHED Preview Publish Preview RITUtsav 2025 ritticket@gmail.com Pe…" at bounding box center [783, 22] width 1110 height 45
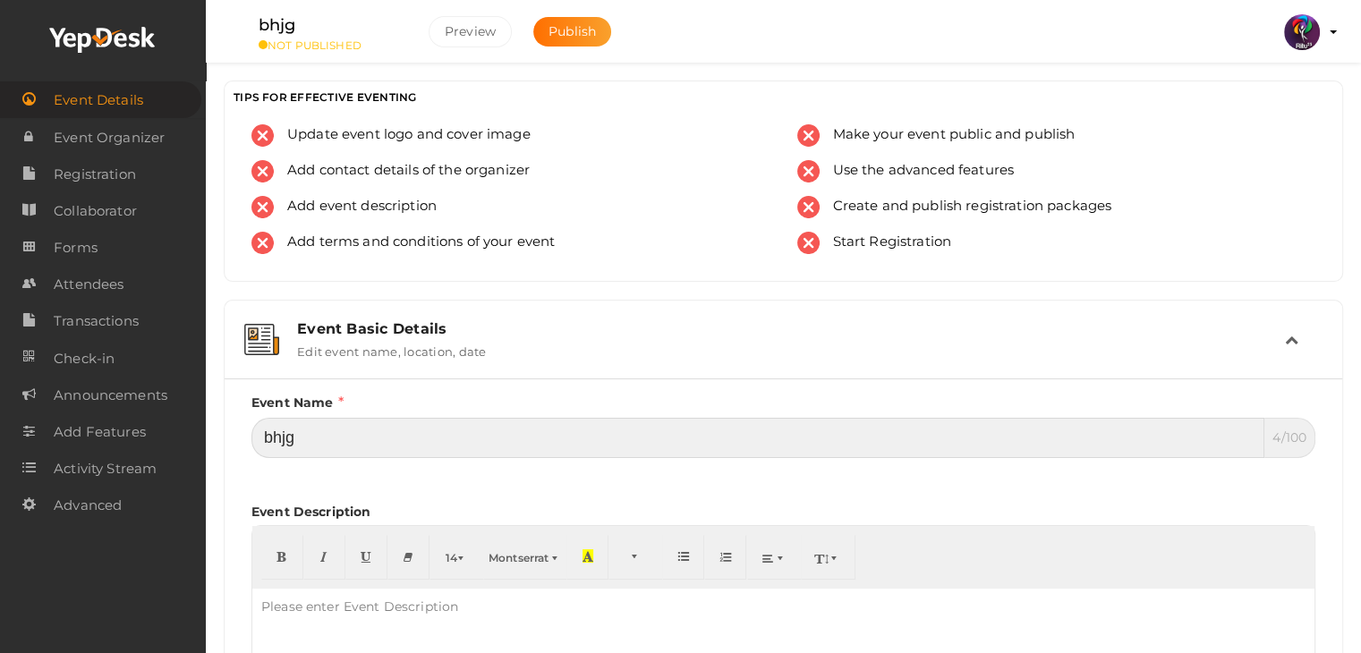
click at [372, 434] on input "bhjg" at bounding box center [757, 438] width 1013 height 40
